Goal: Information Seeking & Learning: Learn about a topic

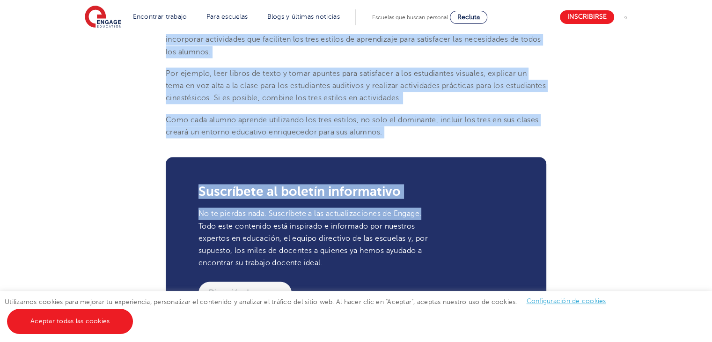
scroll to position [1263, 0]
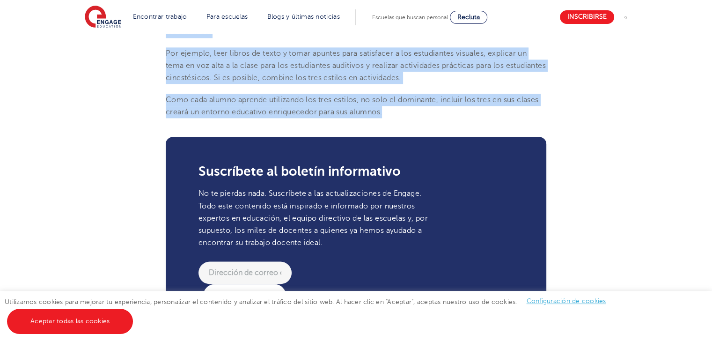
drag, startPoint x: 166, startPoint y: 119, endPoint x: 390, endPoint y: 108, distance: 224.5
copy section "¿Lor ip do sitame co adipisc el seddoeiusmo TEM? Inc utlabor et doloremagna ALI…"
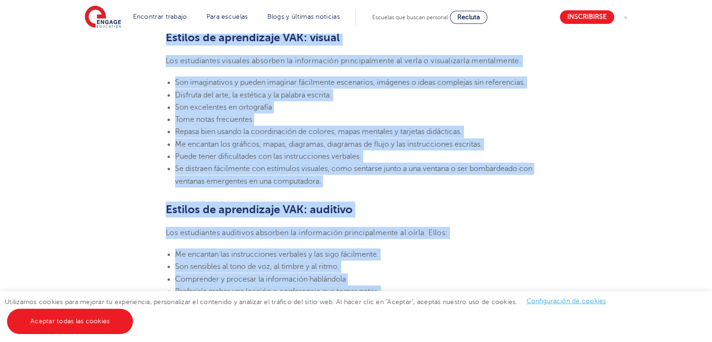
scroll to position [655, 0]
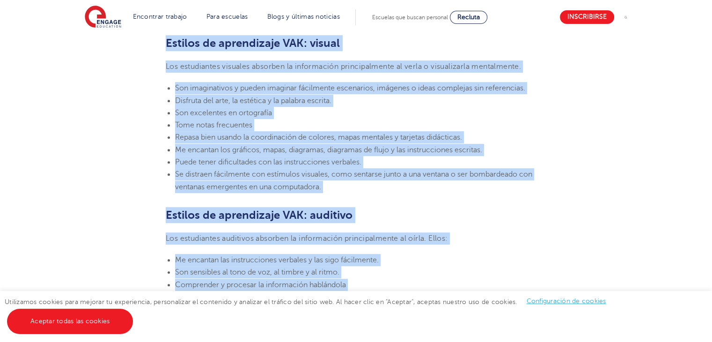
click at [546, 228] on section "24 de marzo de 2023 Estilos de aprendizaje VAK: ¿Qué son y qué significan? Enga…" at bounding box center [356, 294] width 568 height 1382
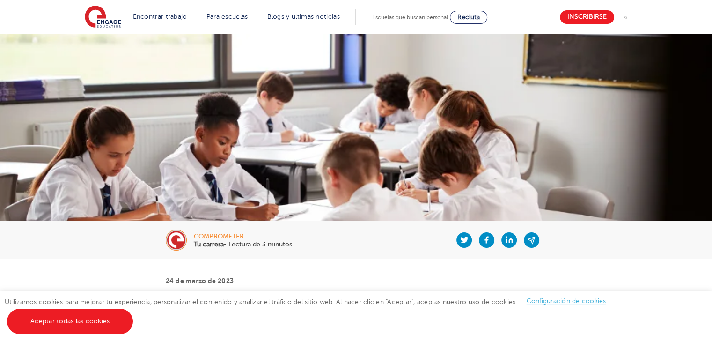
scroll to position [0, 0]
